Goal: Transaction & Acquisition: Purchase product/service

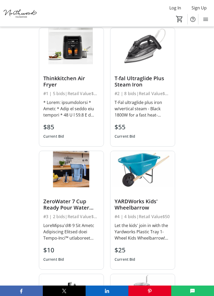
scroll to position [1120, 0]
click at [75, 99] on div at bounding box center [71, 108] width 56 height 19
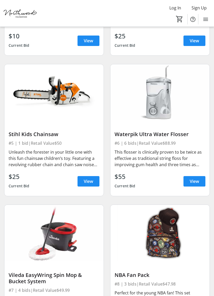
scroll to position [311, 0]
click at [182, 161] on div "This flosser is clinically proven to be twice as effective as traditional strin…" at bounding box center [160, 158] width 91 height 19
click at [196, 183] on span "View" at bounding box center [194, 181] width 9 height 6
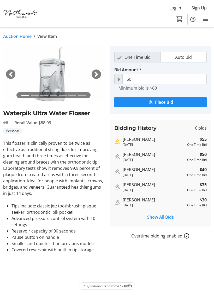
click at [97, 73] on span "button" at bounding box center [96, 74] width 5 height 5
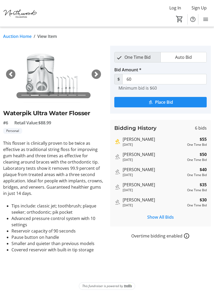
click at [96, 72] on span "button" at bounding box center [96, 74] width 5 height 5
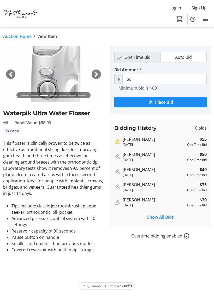
click at [97, 72] on span "button" at bounding box center [96, 74] width 5 height 5
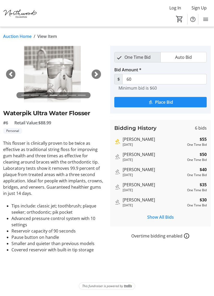
click at [98, 73] on span "button" at bounding box center [96, 74] width 5 height 5
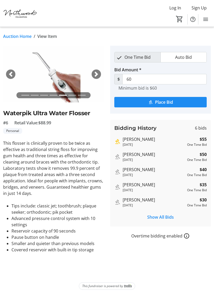
click at [99, 73] on span "button" at bounding box center [96, 74] width 5 height 5
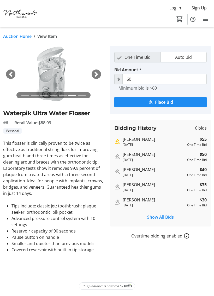
click at [99, 74] on span "button" at bounding box center [96, 74] width 5 height 5
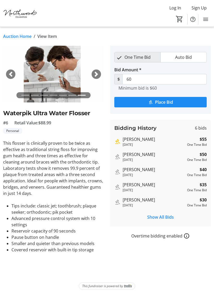
click at [169, 100] on span "Place Bid" at bounding box center [164, 102] width 18 height 6
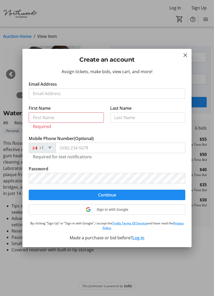
type input "[PERSON_NAME]"
type input "[PHONE_NUMBER]"
type input "[EMAIL_ADDRESS][DOMAIN_NAME]"
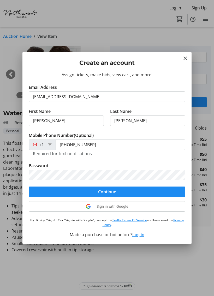
click at [127, 191] on span "submit" at bounding box center [107, 191] width 157 height 13
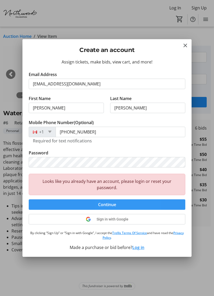
click at [122, 204] on span "submit" at bounding box center [107, 204] width 157 height 13
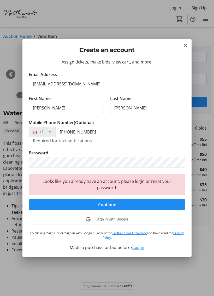
click at [123, 204] on span "submit" at bounding box center [107, 204] width 157 height 13
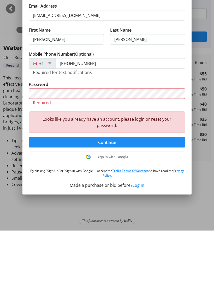
click at [141, 247] on button "Log in" at bounding box center [138, 250] width 12 height 6
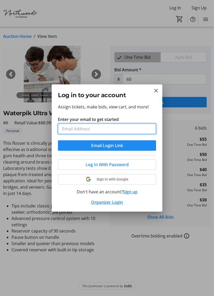
click at [113, 129] on input "Enter your email to get started" at bounding box center [107, 129] width 98 height 10
type input "[EMAIL_ADDRESS][DOMAIN_NAME]"
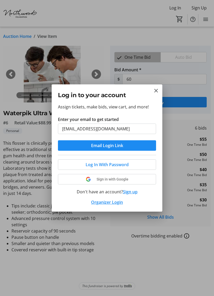
click at [136, 146] on span "submit" at bounding box center [107, 145] width 98 height 13
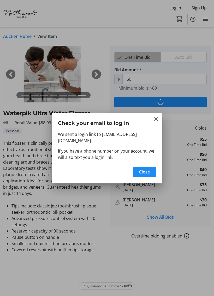
click at [147, 169] on span "Close" at bounding box center [144, 172] width 11 height 6
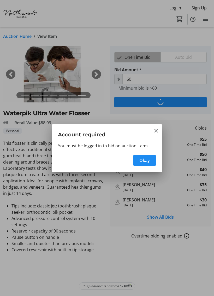
click at [146, 159] on span "Okay" at bounding box center [144, 160] width 10 height 6
